Goal: Information Seeking & Learning: Find specific fact

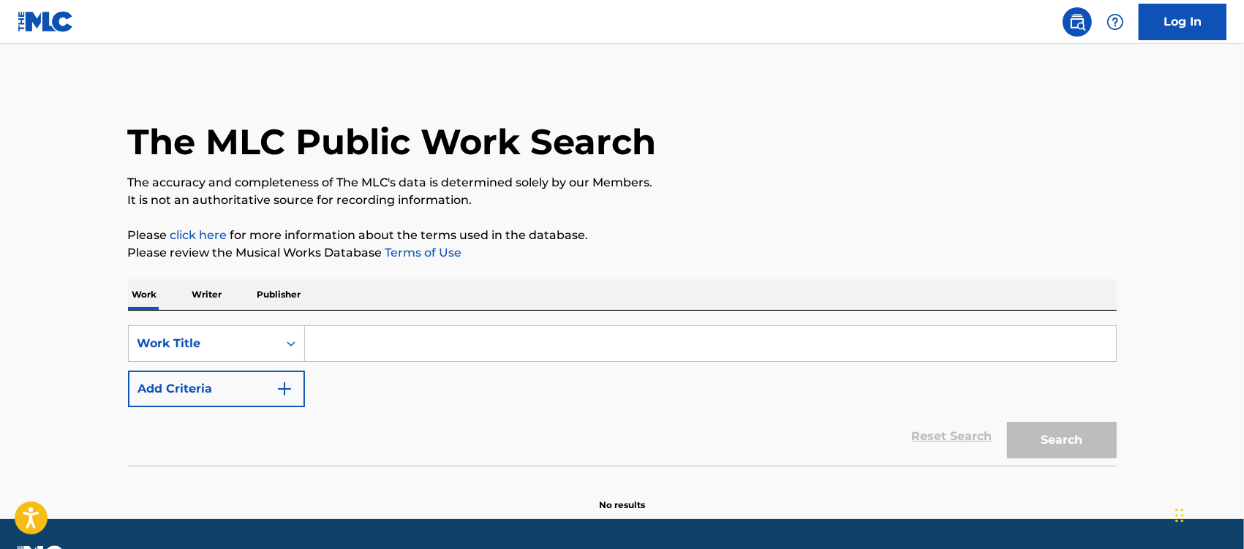
click at [452, 356] on input "Search Form" at bounding box center [710, 343] width 811 height 35
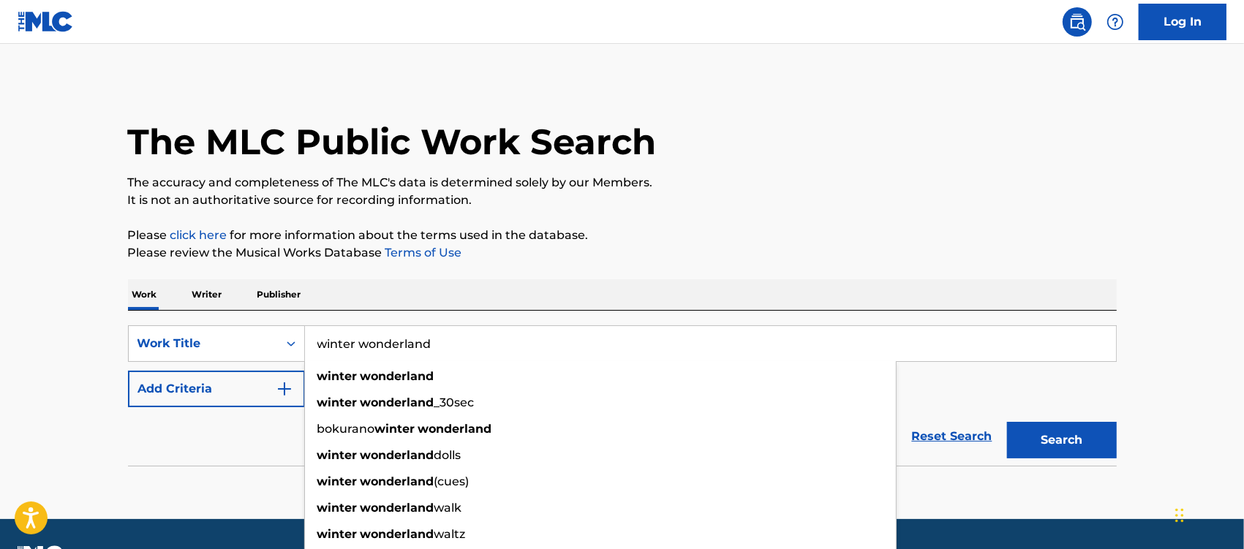
type input "winter wonderland"
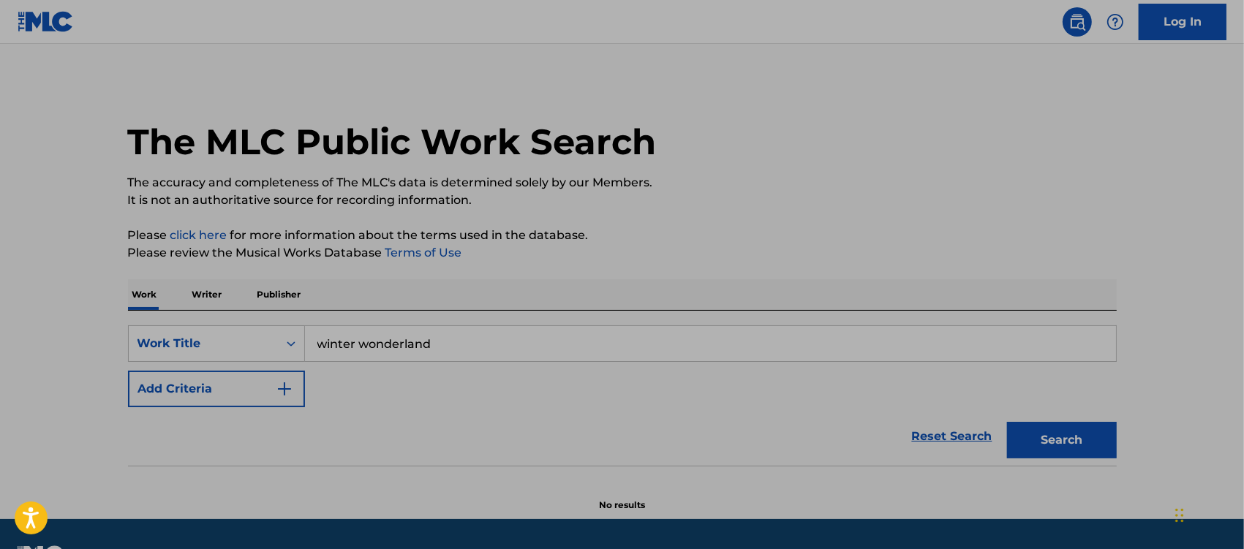
click at [278, 382] on img "Search Form" at bounding box center [285, 389] width 18 height 18
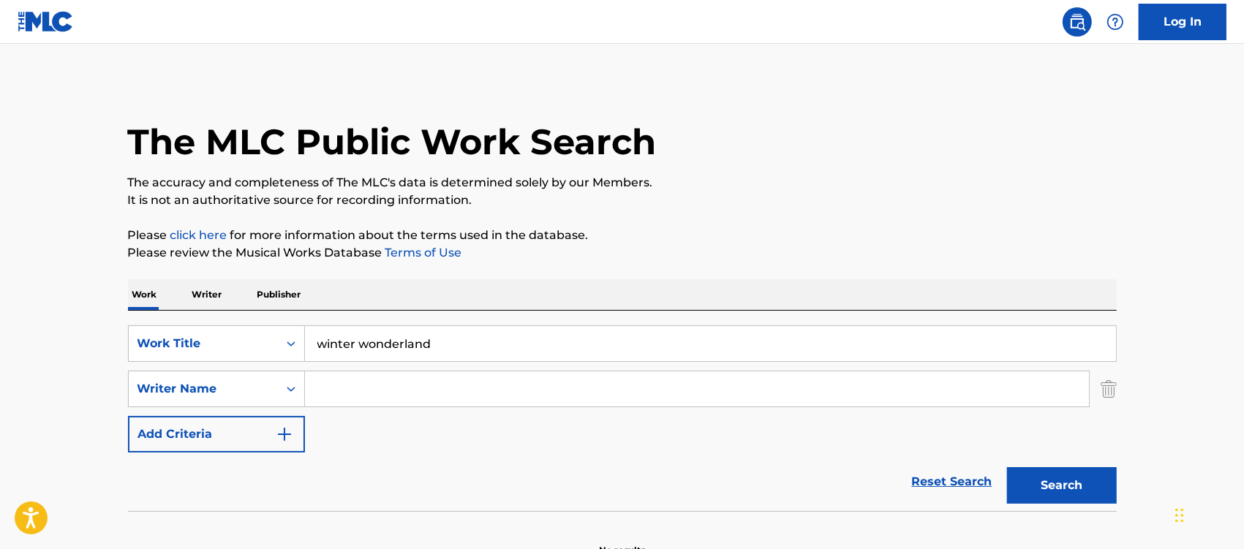
click at [317, 384] on input "Search Form" at bounding box center [697, 389] width 784 height 35
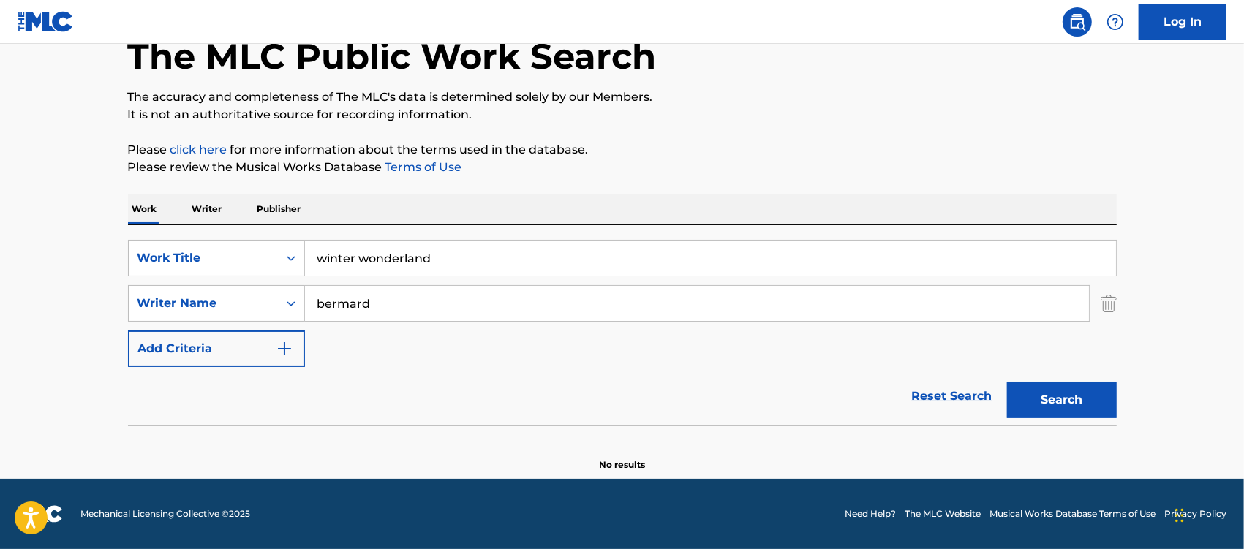
drag, startPoint x: 348, startPoint y: 293, endPoint x: 348, endPoint y: 305, distance: 12.4
click at [348, 305] on input "bermard" at bounding box center [697, 303] width 784 height 35
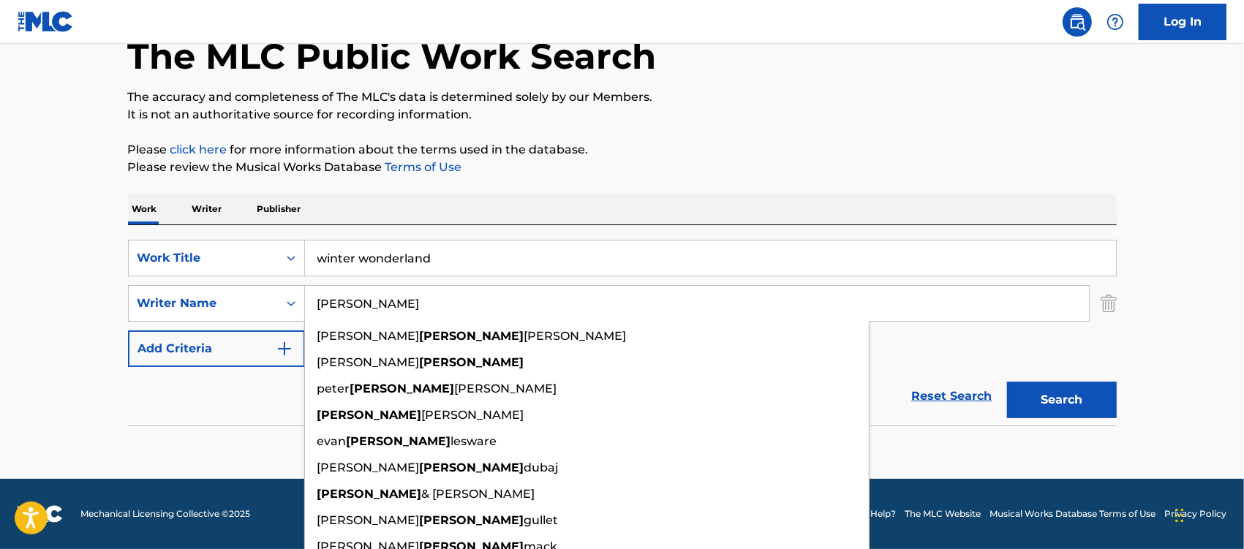
type input "[PERSON_NAME]"
click at [1007, 382] on button "Search" at bounding box center [1062, 400] width 110 height 37
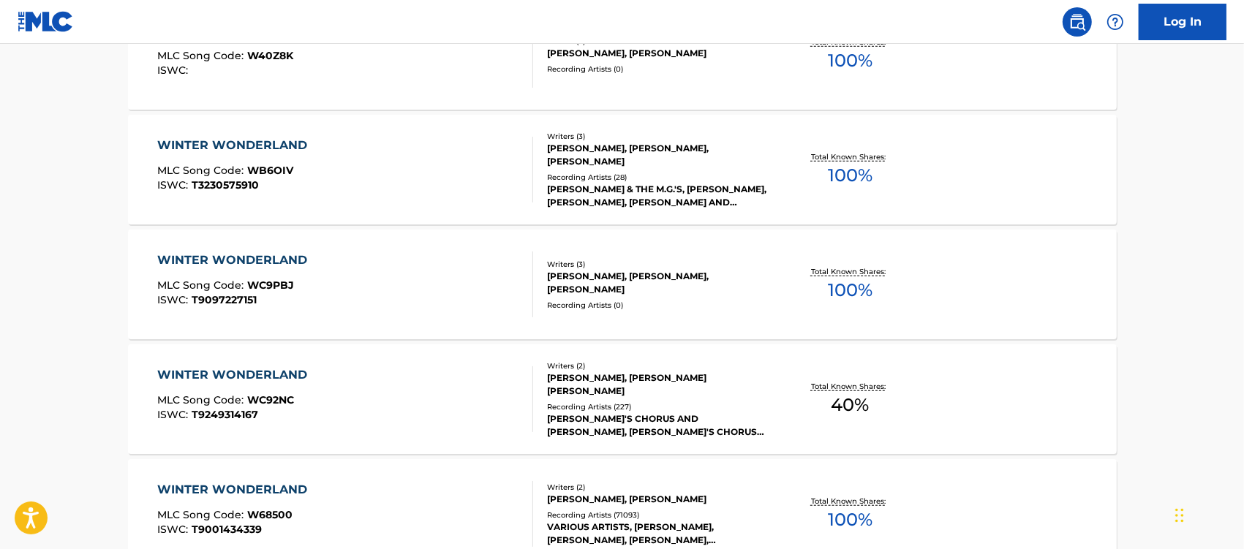
scroll to position [1000, 0]
click at [219, 481] on div "WINTER WONDERLAND" at bounding box center [235, 490] width 157 height 18
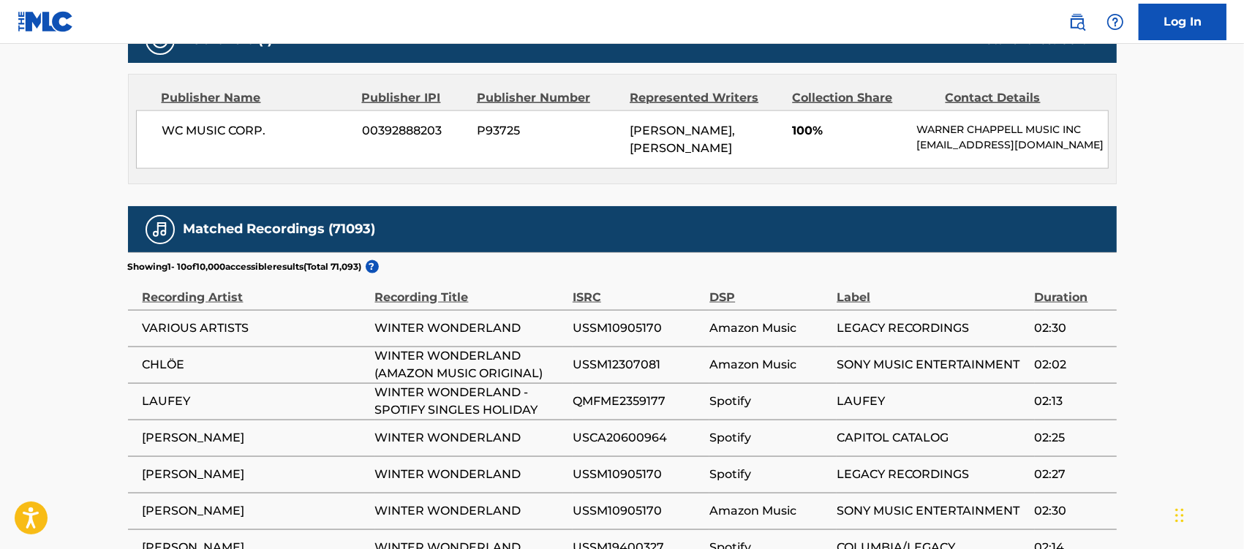
scroll to position [1280, 0]
